Goal: Information Seeking & Learning: Find specific page/section

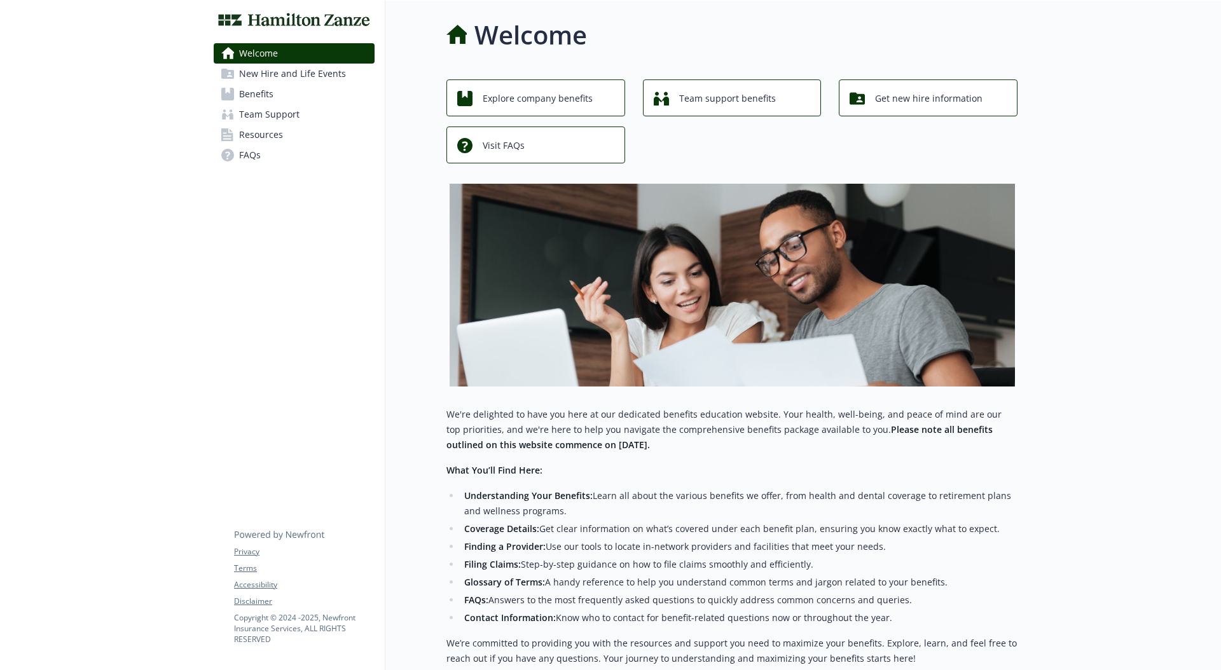
click at [262, 263] on div "Welcome New Hire and Life Events Benefits Team Support Resources FAQs Privacy T…" at bounding box center [295, 393] width 182 height 784
click at [503, 135] on span "Visit FAQs" at bounding box center [504, 146] width 42 height 24
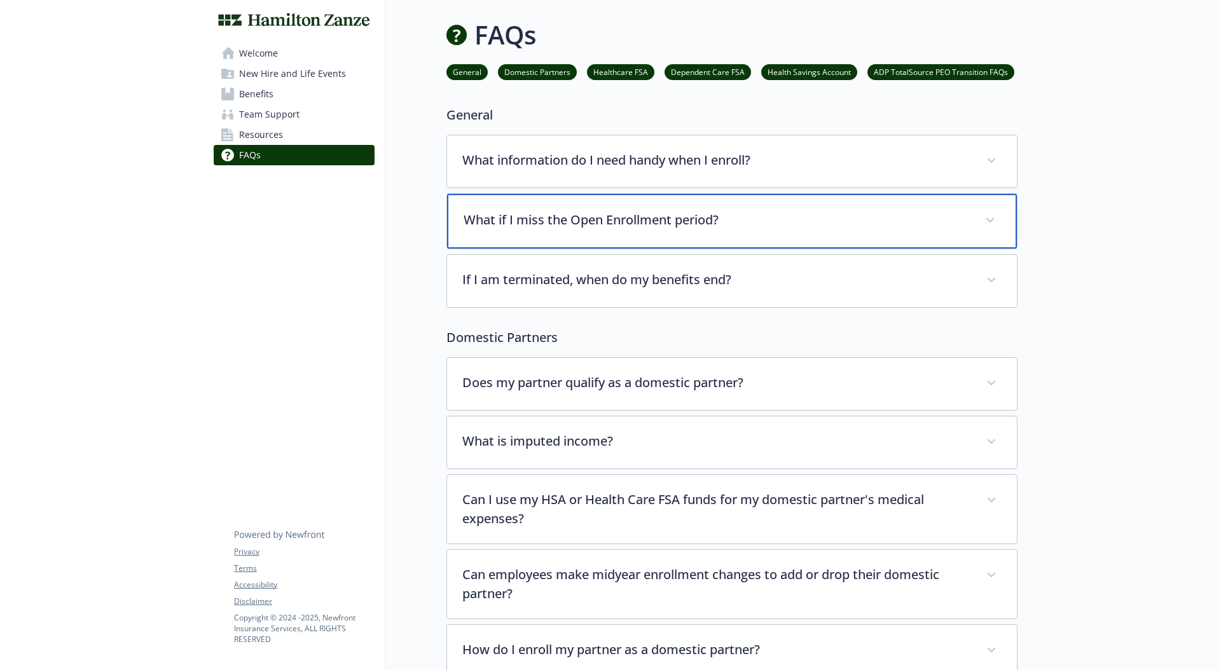
click at [492, 218] on p "What if I miss the Open Enrollment period?" at bounding box center [717, 220] width 506 height 19
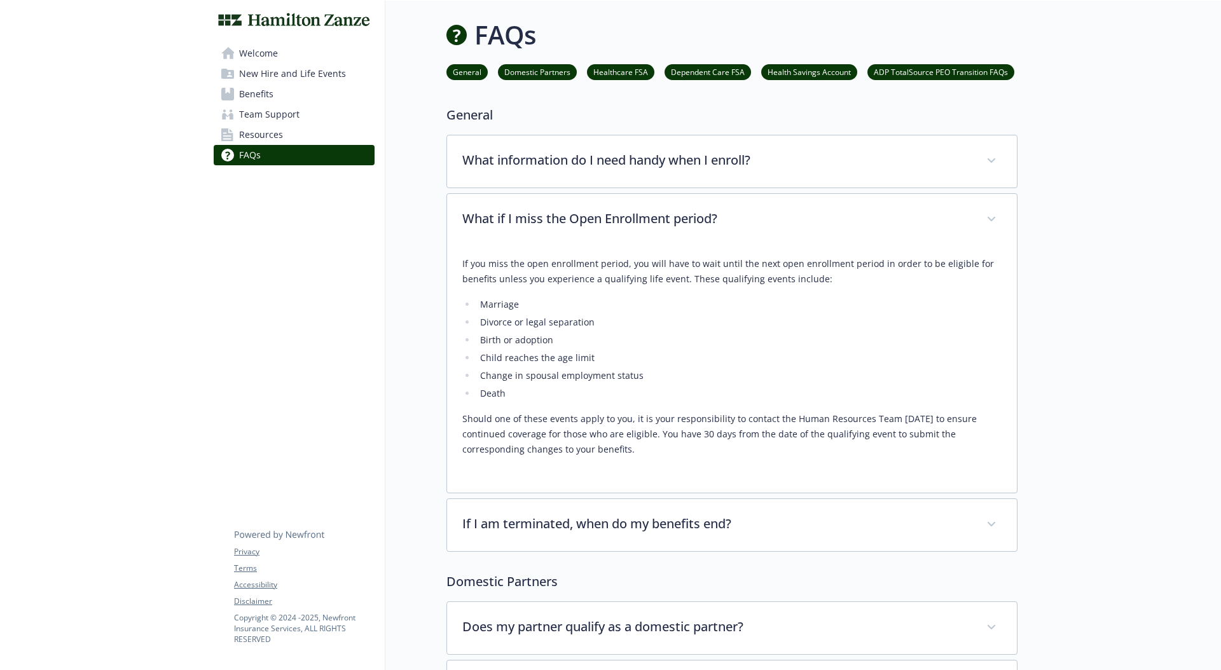
click at [239, 134] on span "Resources" at bounding box center [261, 135] width 44 height 20
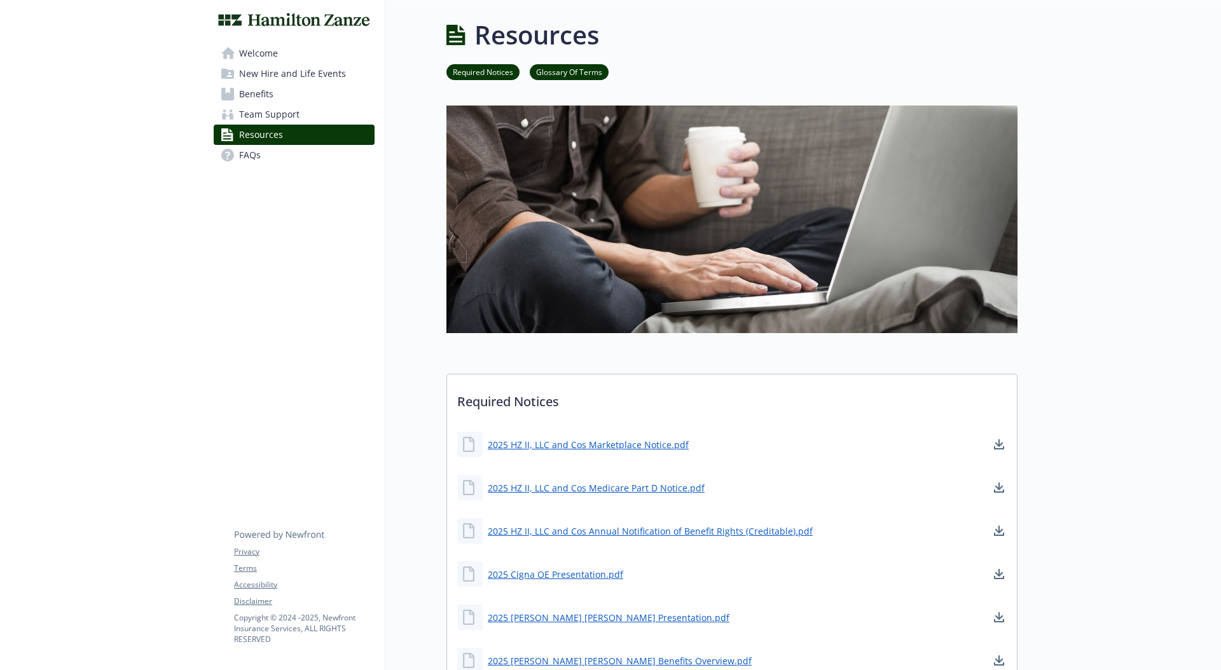
click at [246, 149] on span "FAQs" at bounding box center [250, 155] width 22 height 20
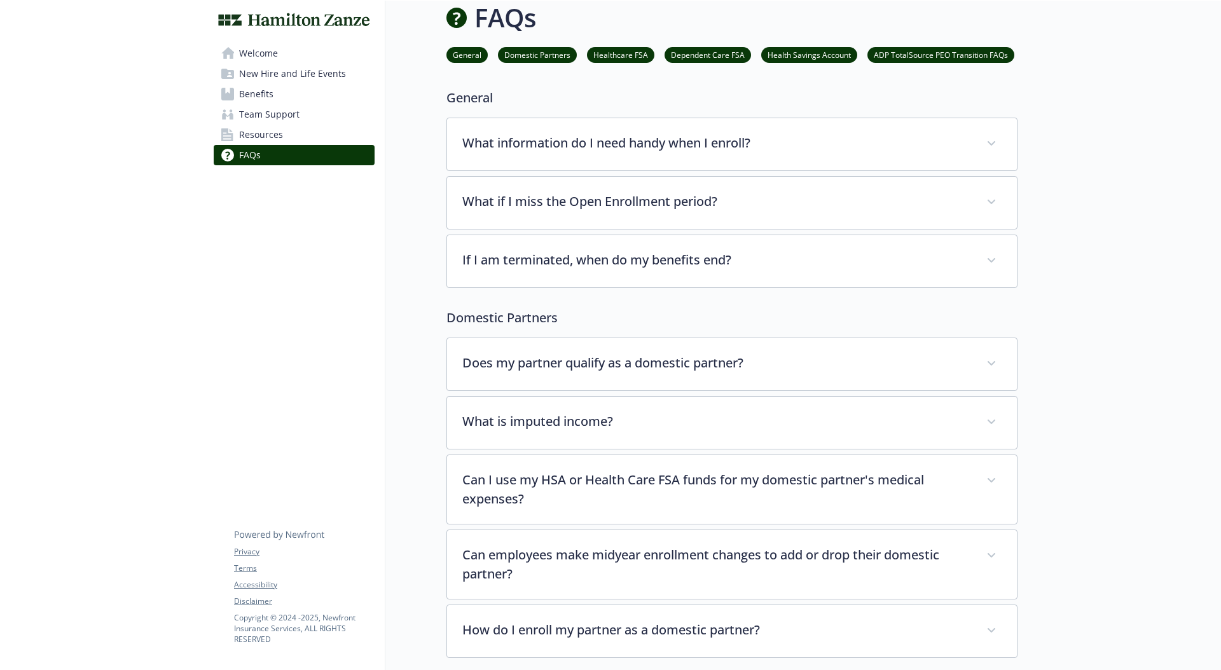
scroll to position [25, 0]
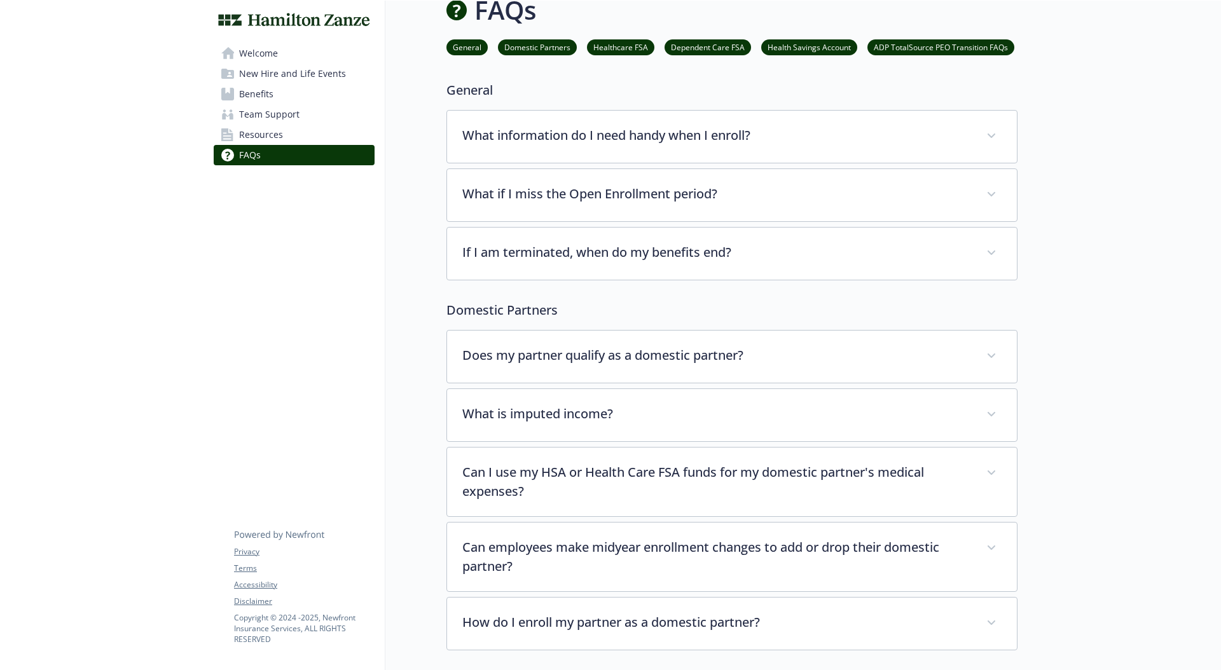
click at [636, 387] on div "Does my partner qualify as a domestic partner? If you are enrolling a domestic …" at bounding box center [732, 490] width 571 height 321
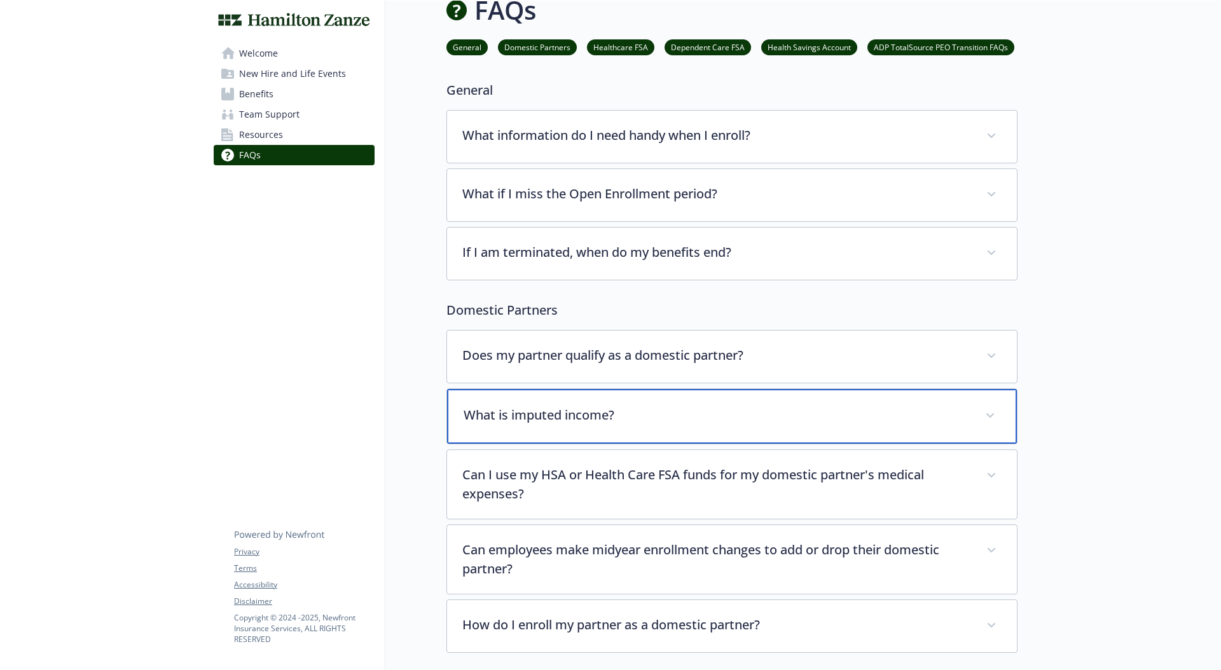
click at [635, 403] on div "What is imputed income?" at bounding box center [732, 416] width 570 height 55
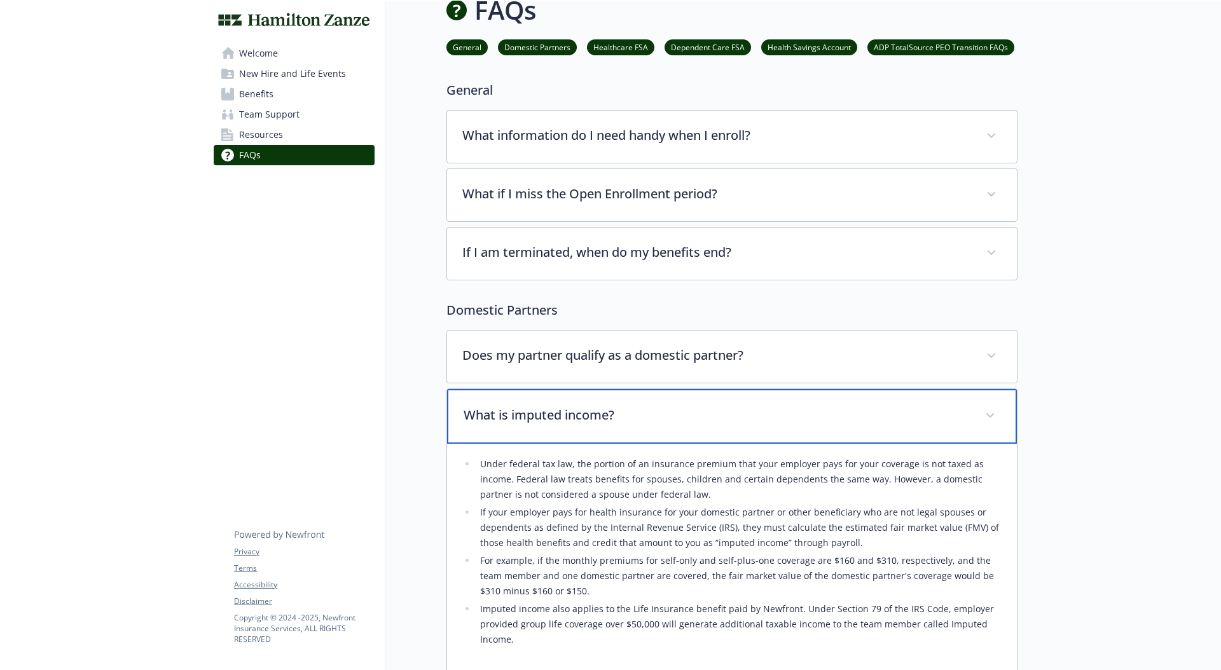
click at [635, 403] on div "What is imputed income?" at bounding box center [732, 416] width 570 height 55
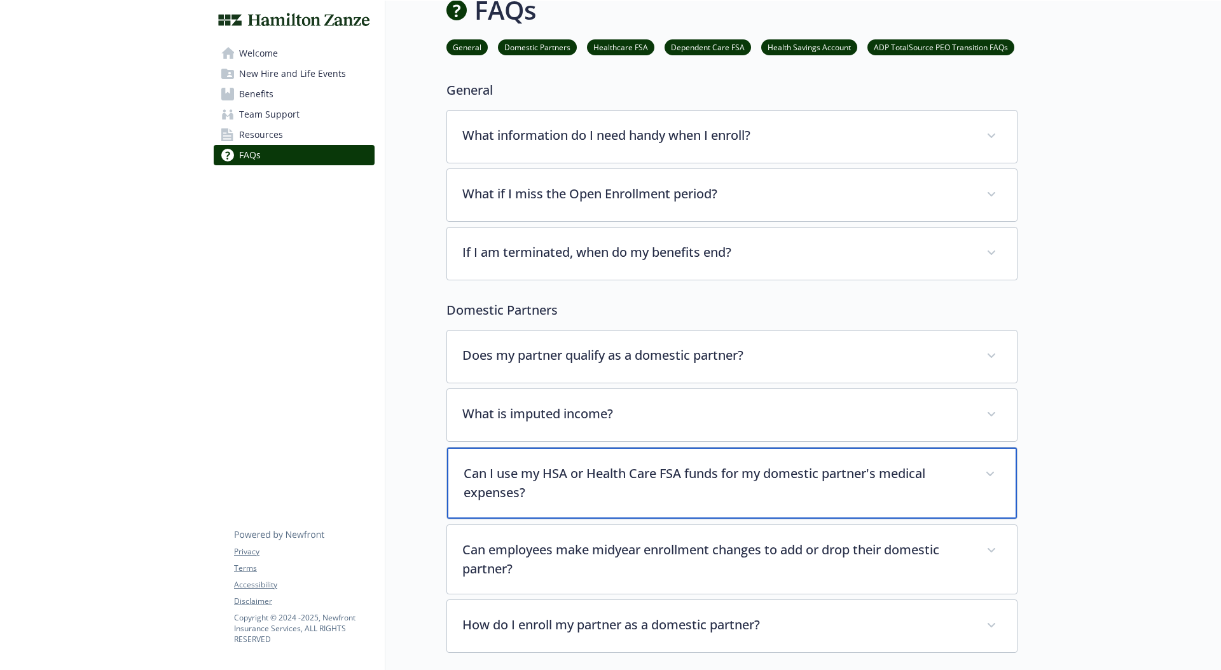
click at [646, 471] on p "Can I use my HSA or Health Care FSA funds for my domestic partner's medical exp…" at bounding box center [717, 483] width 506 height 38
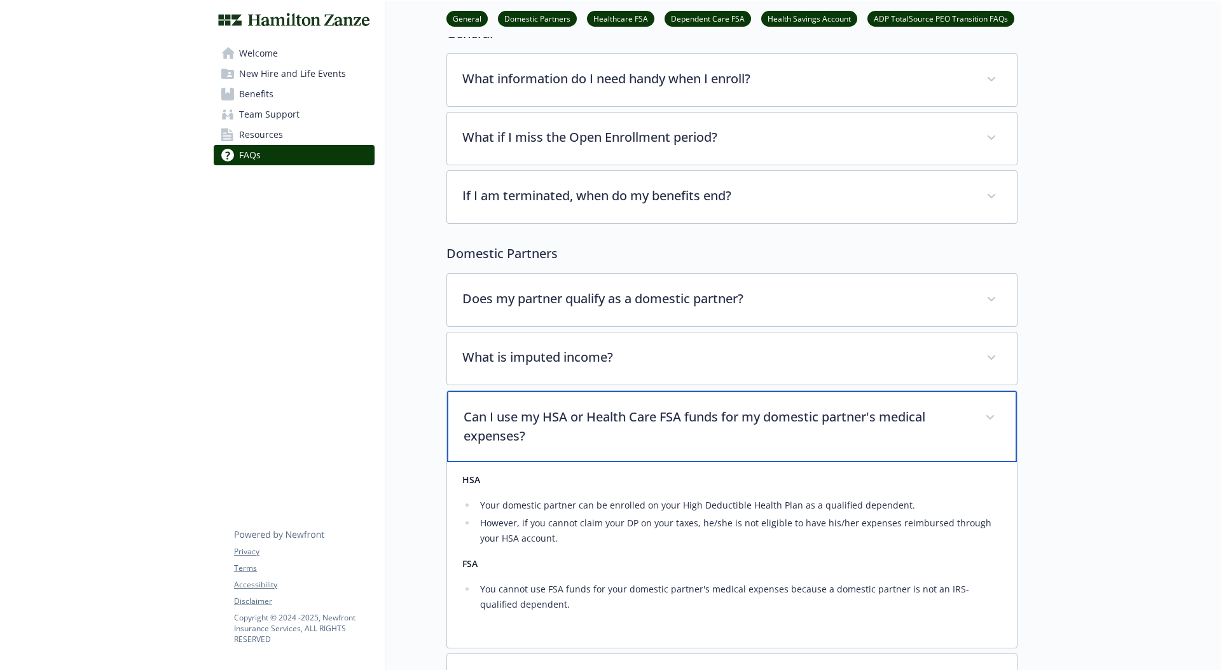
scroll to position [121, 0]
